Goal: Transaction & Acquisition: Book appointment/travel/reservation

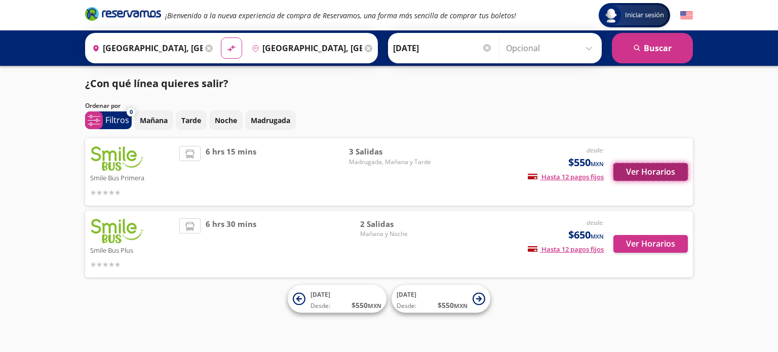
click at [658, 172] on button "Ver Horarios" at bounding box center [650, 172] width 74 height 18
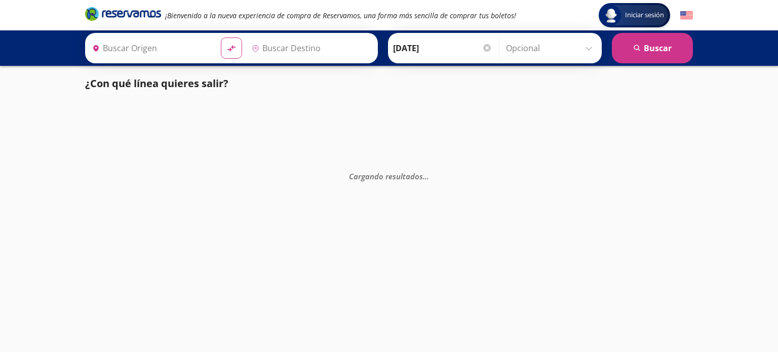
type input "[GEOGRAPHIC_DATA], [GEOGRAPHIC_DATA]"
type input "Acapulco, [GEOGRAPHIC_DATA]"
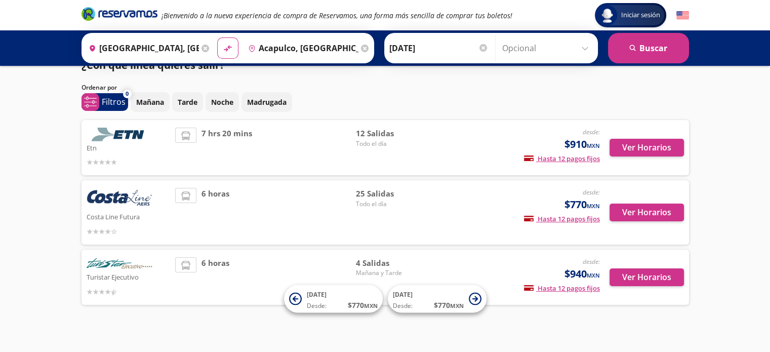
scroll to position [28, 0]
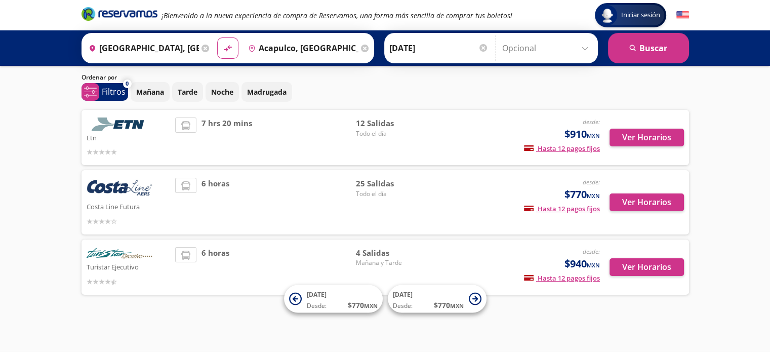
click at [372, 192] on span "Todo el día" at bounding box center [391, 193] width 71 height 9
click at [673, 202] on button "Ver Horarios" at bounding box center [646, 202] width 74 height 18
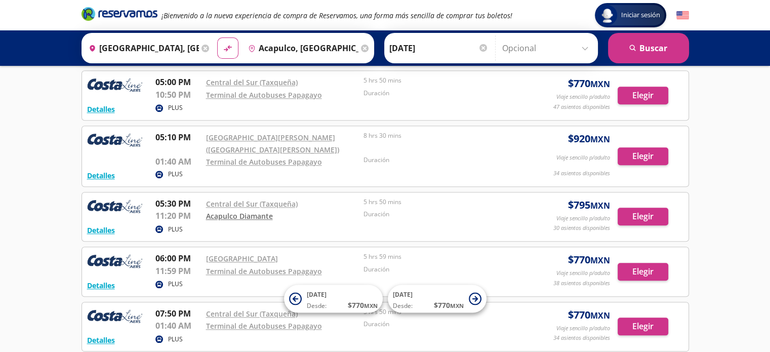
scroll to position [1012, 0]
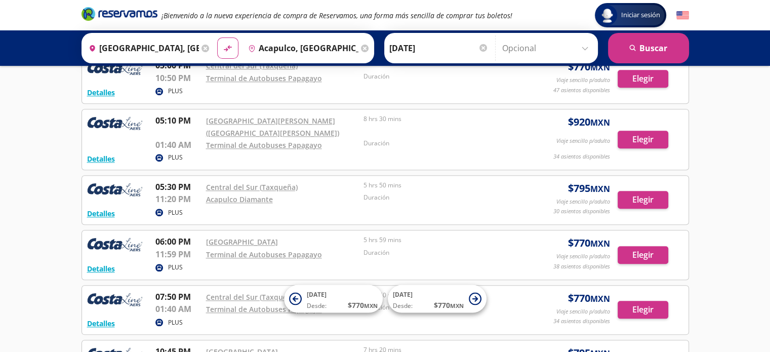
scroll to position [28, 0]
